Goal: Check status: Check status

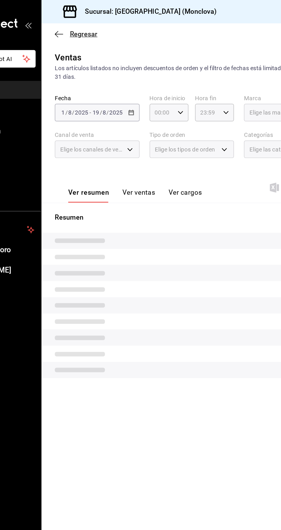
click at [86, 23] on icon "button" at bounding box center [87, 23] width 6 height 0
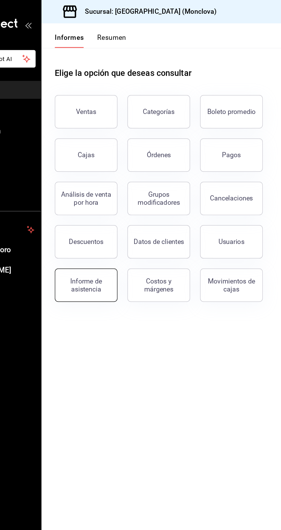
click at [109, 193] on font "Informe de asistencia" at bounding box center [105, 196] width 22 height 11
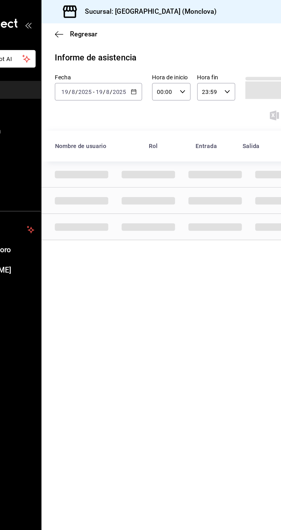
click at [130, 64] on input "2025" at bounding box center [128, 63] width 10 height 5
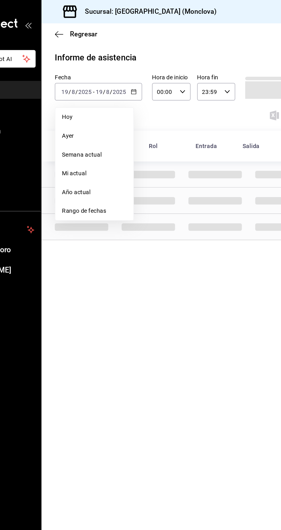
click at [174, 117] on div "Celúla" at bounding box center [194, 119] width 46 height 13
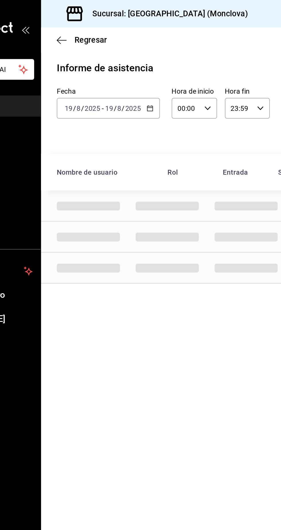
click at [132, 64] on input "2025" at bounding box center [128, 63] width 10 height 5
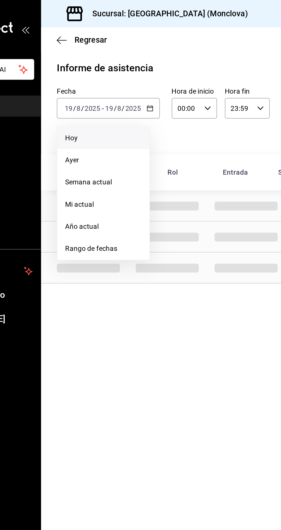
click at [123, 80] on span "Hoy" at bounding box center [111, 80] width 44 height 6
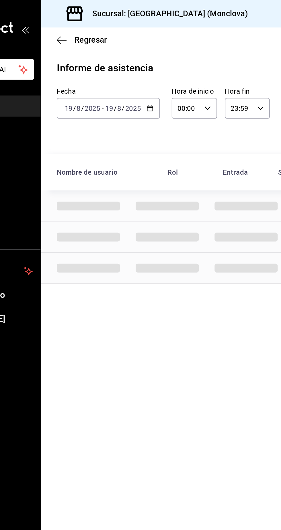
click at [137, 61] on \(Stroke\) "button" at bounding box center [137, 61] width 0 height 0
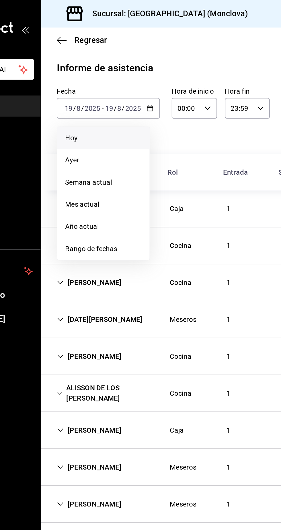
type input "b6226d60-c04f-4402-95fb-db08ea136f4e,5d6f911a-de2b-4beb-a382-33cb6516ab1e,f0322…"
click at [120, 118] on span "Mi actual" at bounding box center [111, 119] width 44 height 6
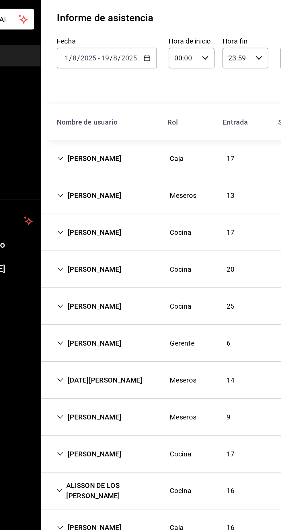
click at [136, 122] on div "Fatima Ramos Caja 17 16 135 horas, 25 min" at bounding box center [177, 121] width 206 height 21
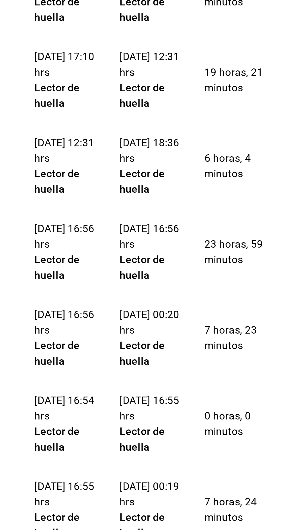
scroll to position [154, 0]
